Goal: Understand process/instructions: Learn how to perform a task or action

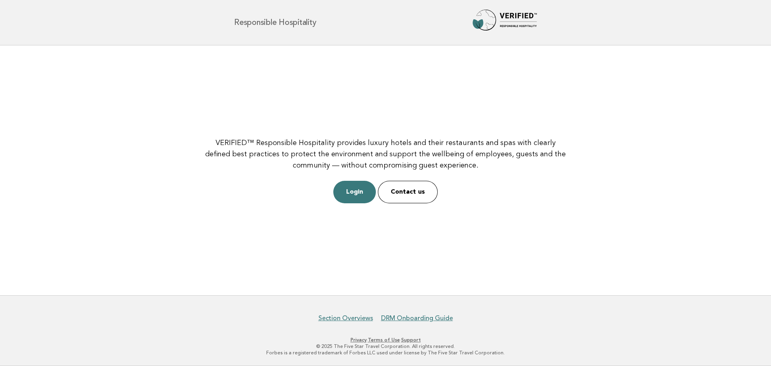
drag, startPoint x: 357, startPoint y: 196, endPoint x: 376, endPoint y: 206, distance: 21.8
click at [357, 196] on link "Login" at bounding box center [354, 192] width 43 height 22
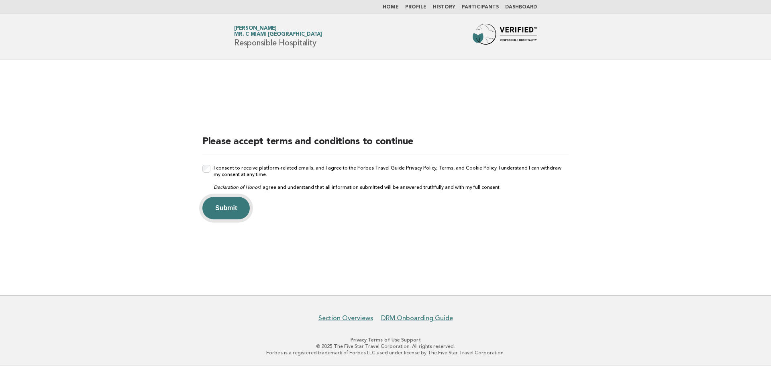
click at [226, 208] on button "Submit" at bounding box center [225, 208] width 47 height 22
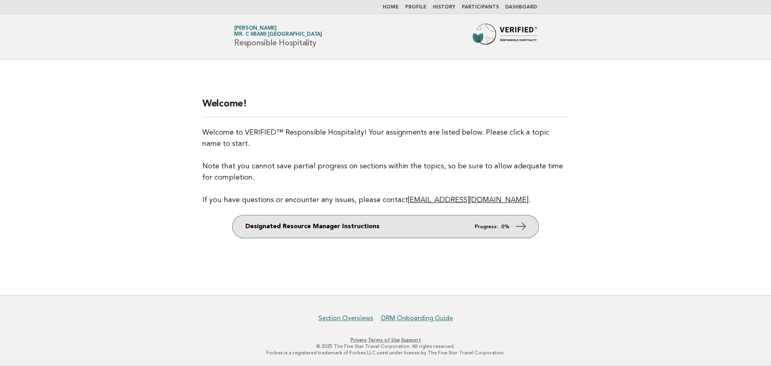
click at [412, 234] on link "Designated Resource Manager Instructions Progress: 0%" at bounding box center [386, 226] width 306 height 22
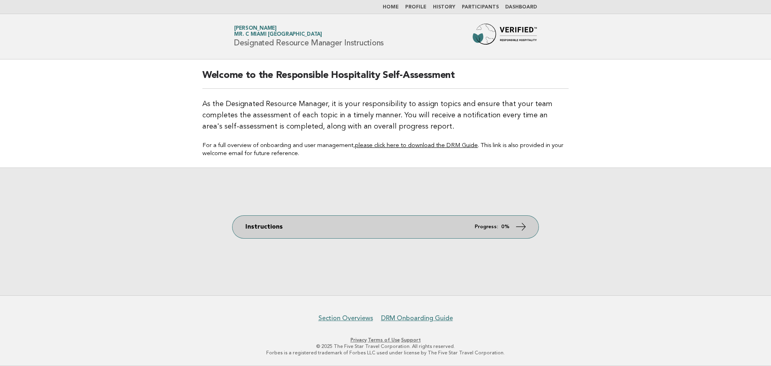
click at [501, 227] on span "Progress: 0%" at bounding box center [492, 226] width 35 height 5
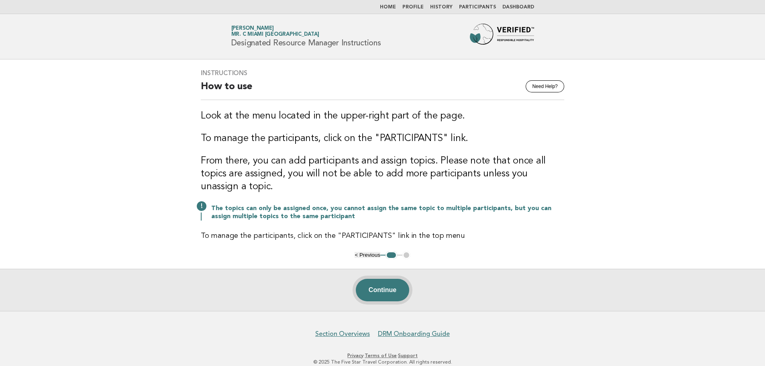
click at [391, 280] on button "Continue" at bounding box center [382, 290] width 53 height 22
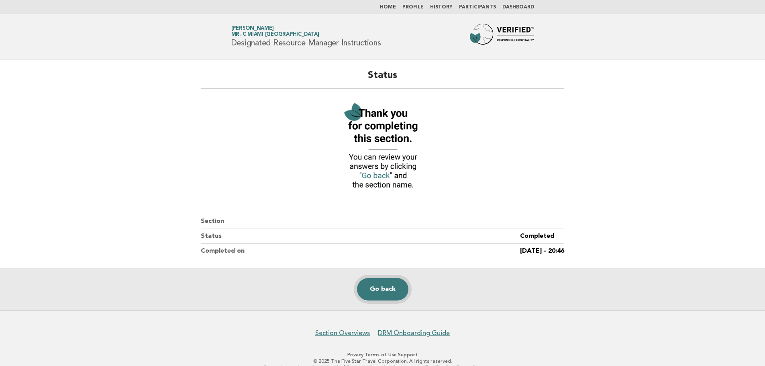
click at [385, 294] on link "Go back" at bounding box center [382, 289] width 51 height 22
